Goal: Check status: Check status

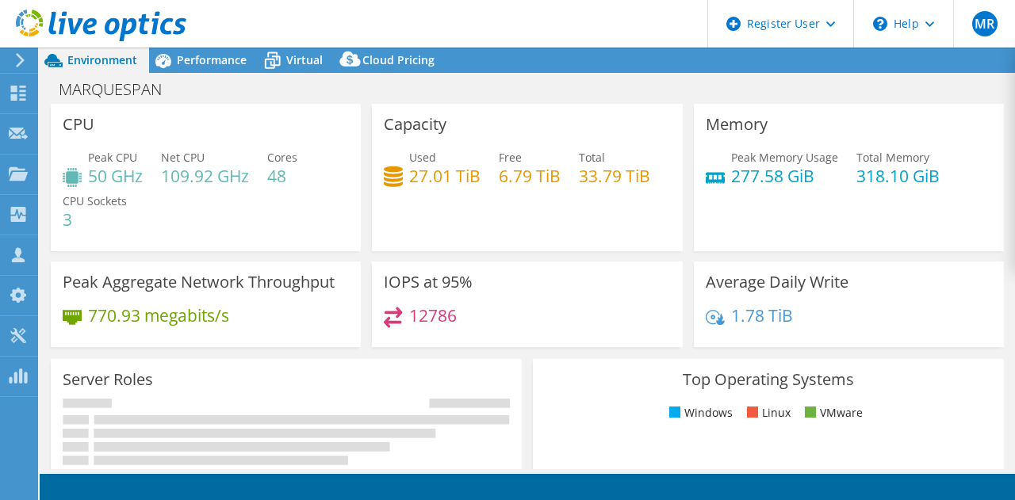
select select "USD"
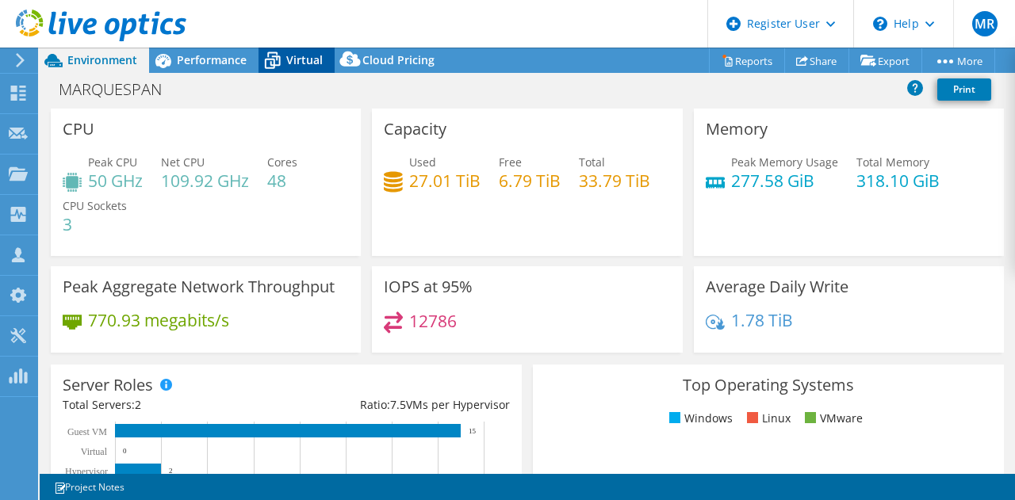
click at [300, 63] on span "Virtual" at bounding box center [304, 59] width 36 height 15
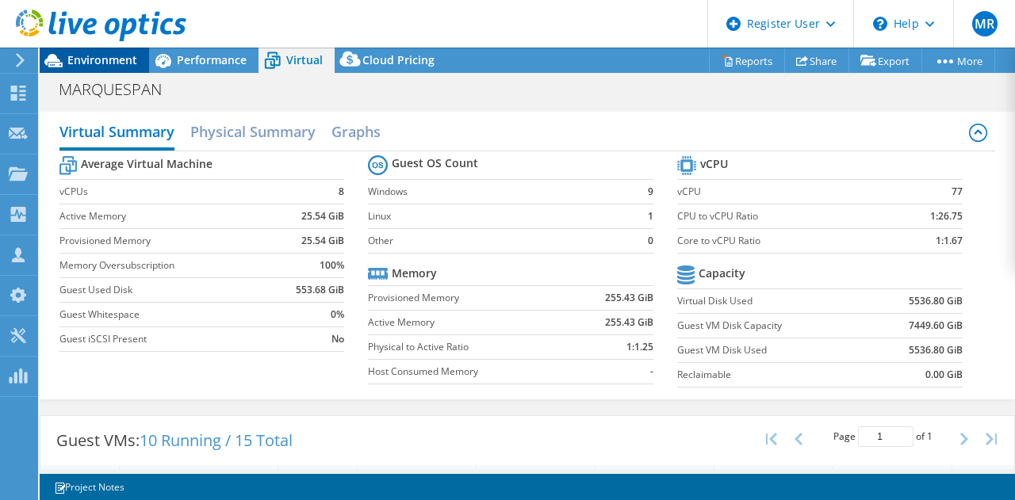
click at [134, 67] on span "Environment" at bounding box center [102, 59] width 70 height 15
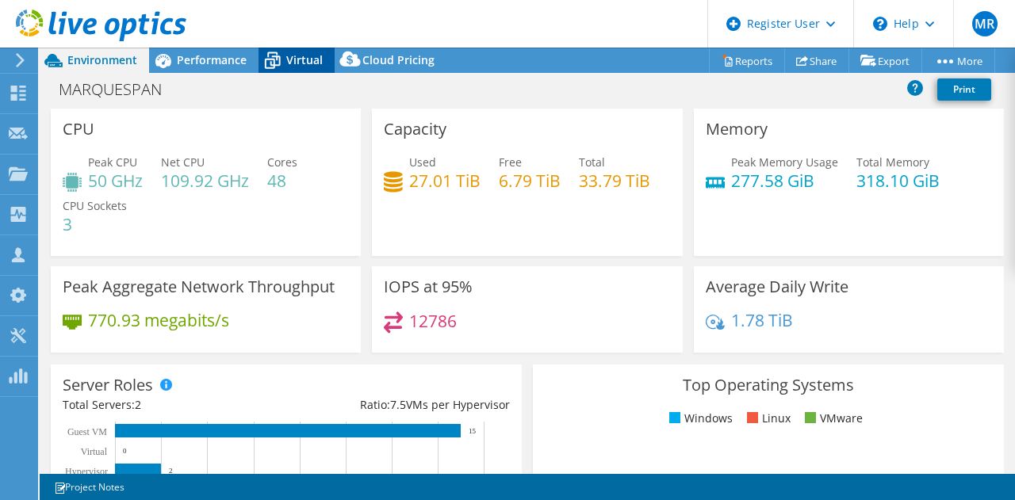
click at [282, 64] on icon at bounding box center [272, 61] width 28 height 28
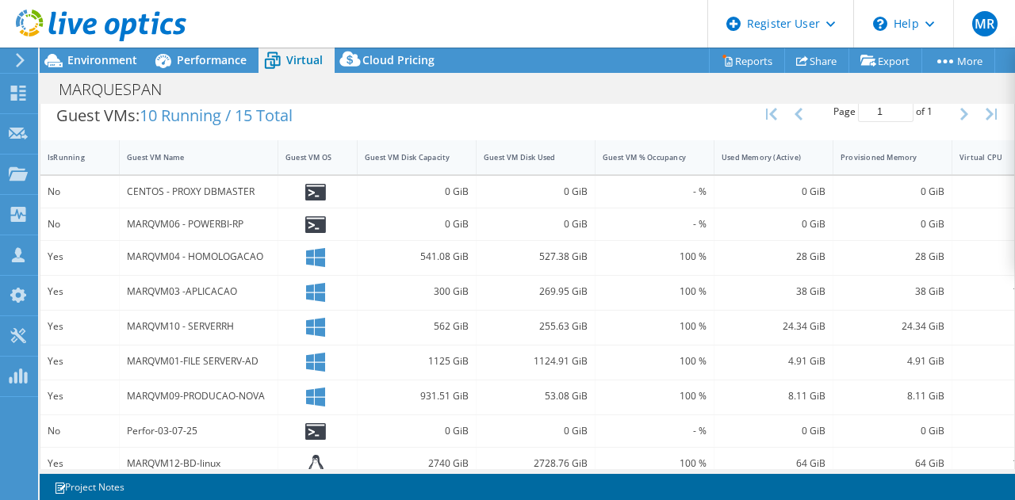
scroll to position [250, 0]
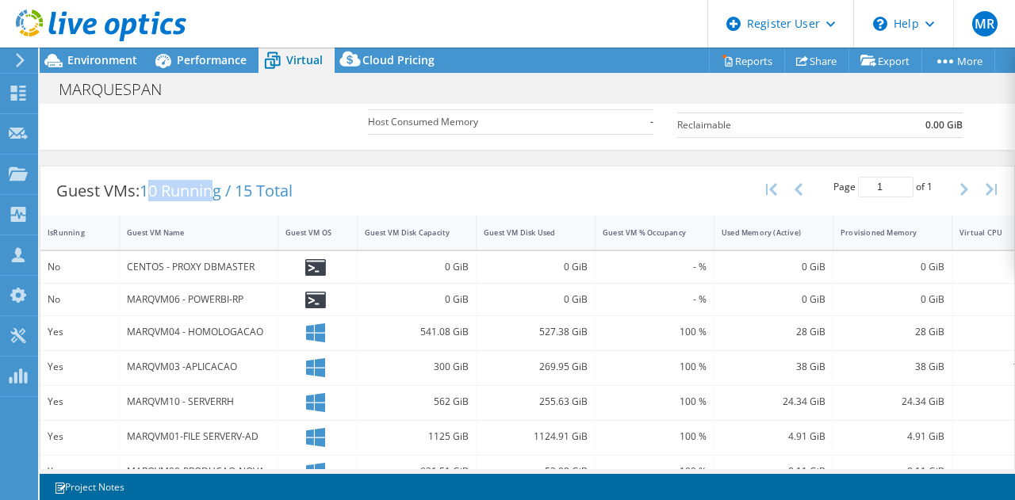
drag, startPoint x: 148, startPoint y: 190, endPoint x: 220, endPoint y: 192, distance: 71.4
click at [220, 192] on span "10 Running / 15 Total" at bounding box center [216, 190] width 153 height 21
drag, startPoint x: 226, startPoint y: 192, endPoint x: 145, endPoint y: 190, distance: 80.9
click at [145, 190] on span "10 Running / 15 Total" at bounding box center [216, 190] width 153 height 21
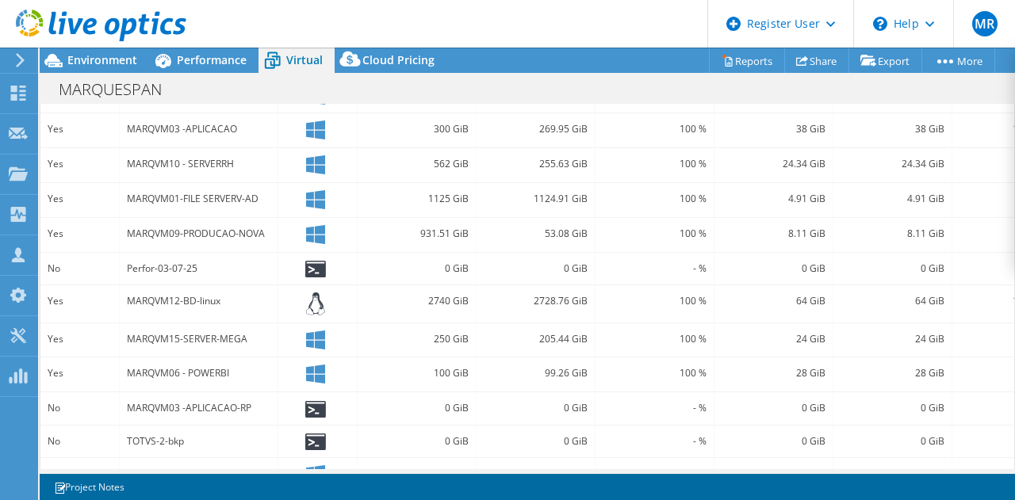
scroll to position [567, 0]
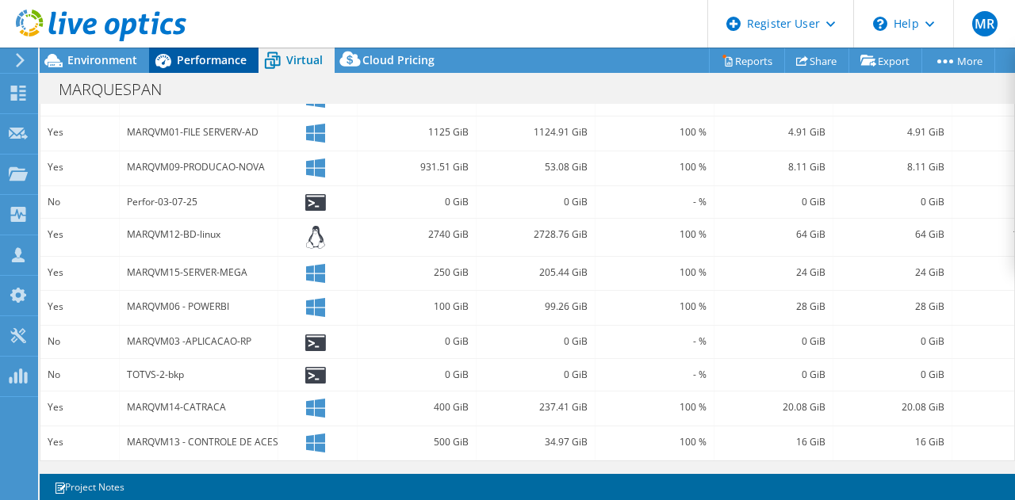
click at [205, 58] on span "Performance" at bounding box center [212, 59] width 70 height 15
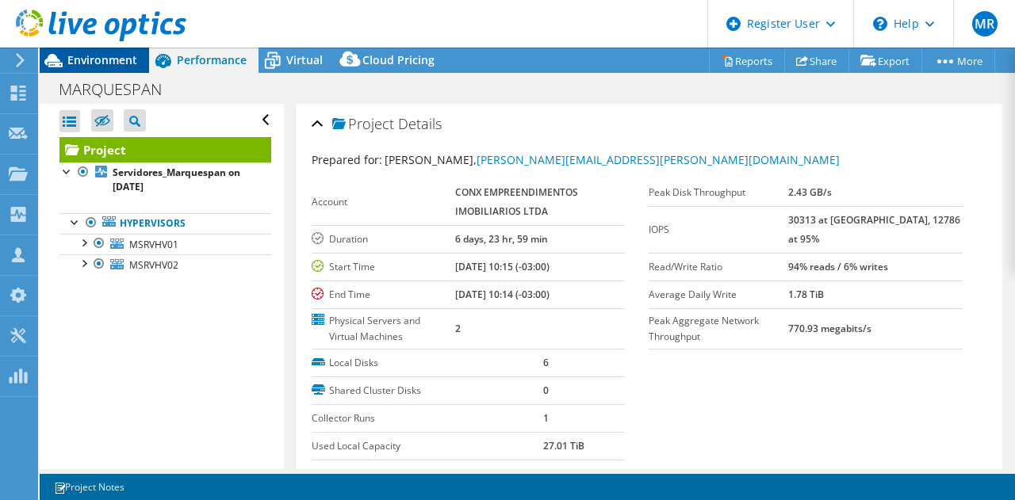
scroll to position [0, 0]
click at [118, 65] on span "Environment" at bounding box center [102, 59] width 70 height 15
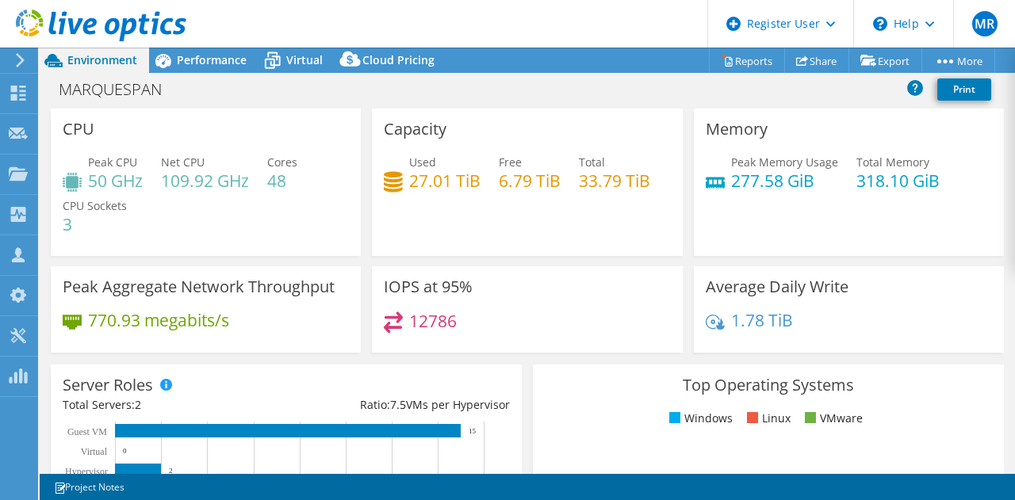
scroll to position [79, 0]
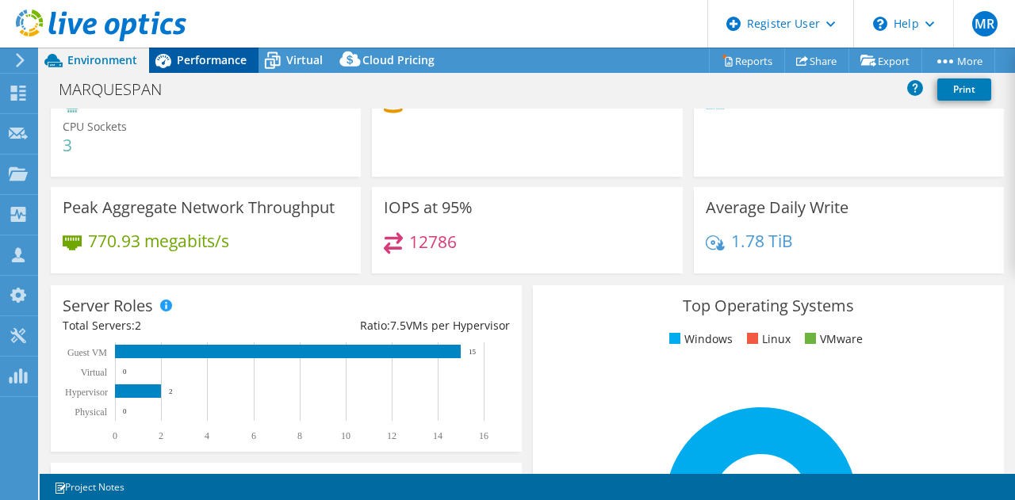
click at [210, 66] on span "Performance" at bounding box center [212, 59] width 70 height 15
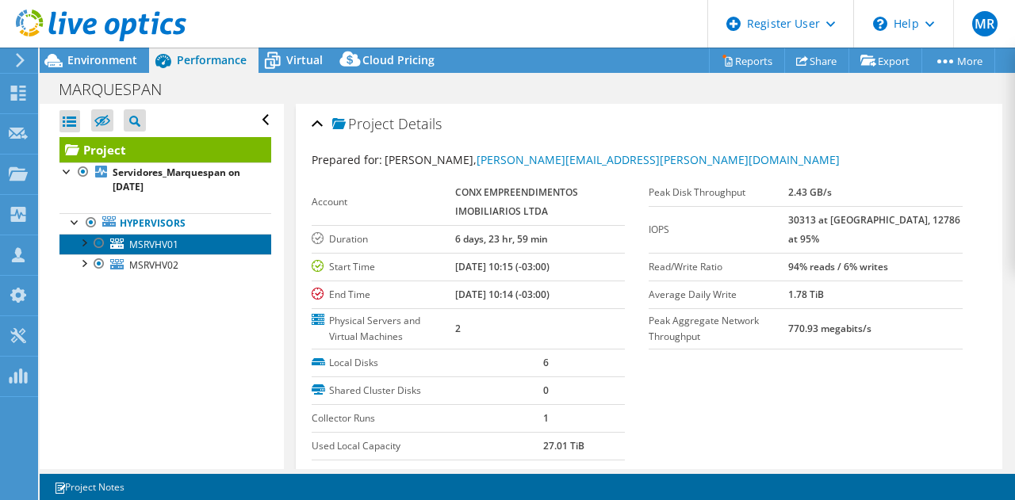
click at [162, 238] on span "MSRVHV01" at bounding box center [153, 244] width 49 height 13
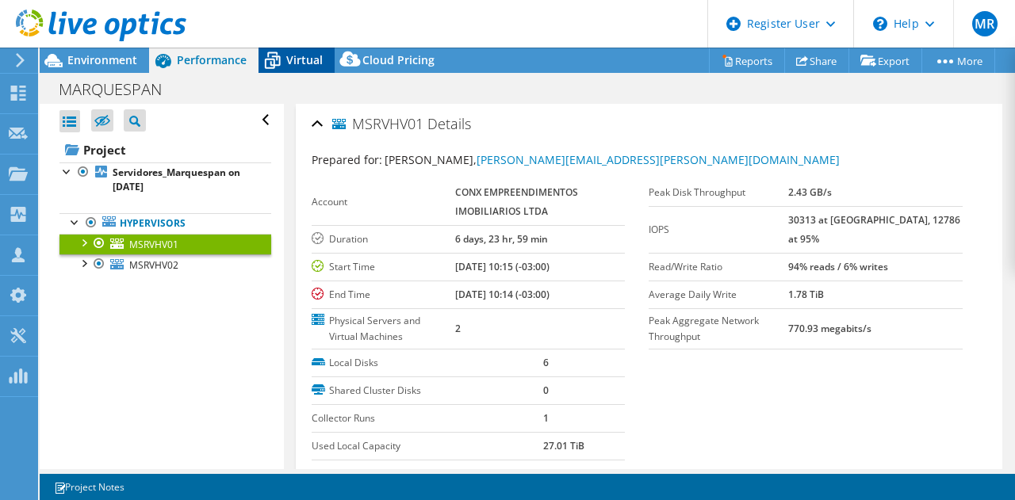
click at [300, 60] on span "Virtual" at bounding box center [304, 59] width 36 height 15
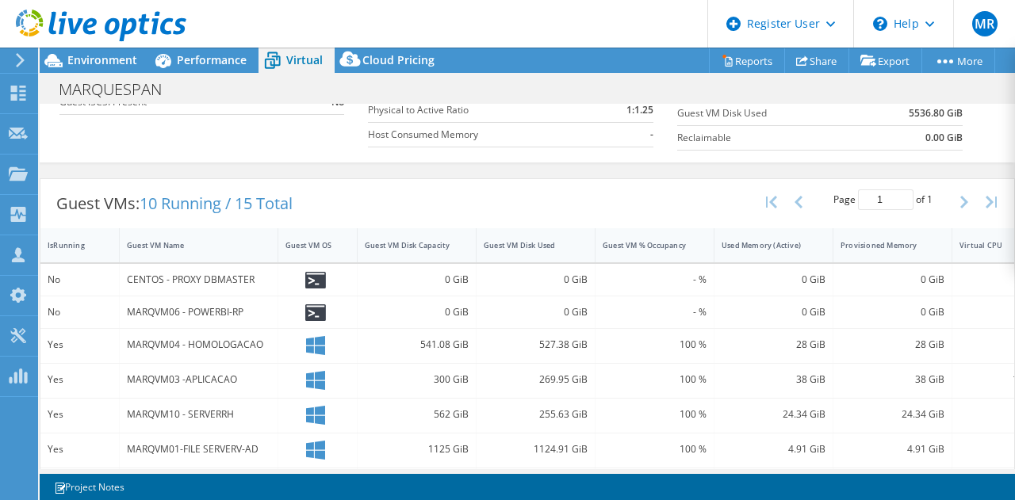
scroll to position [238, 0]
drag, startPoint x: 243, startPoint y: 200, endPoint x: 326, endPoint y: 195, distance: 83.4
click at [326, 195] on div "Guest VMs: 10 Running / 15 Total Page 1 of 1 5 rows 10 rows 20 rows 25 rows 50 …" at bounding box center [527, 202] width 974 height 49
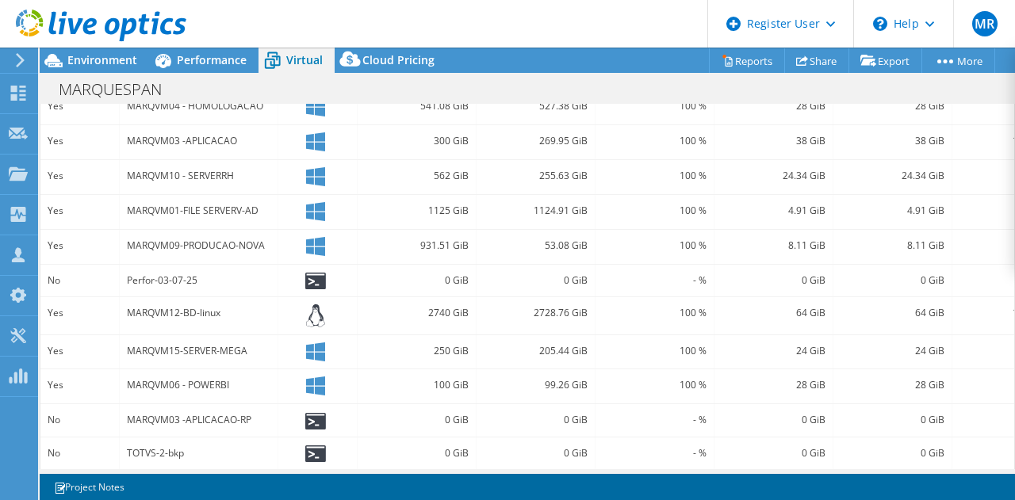
scroll to position [567, 0]
